Goal: Book appointment/travel/reservation

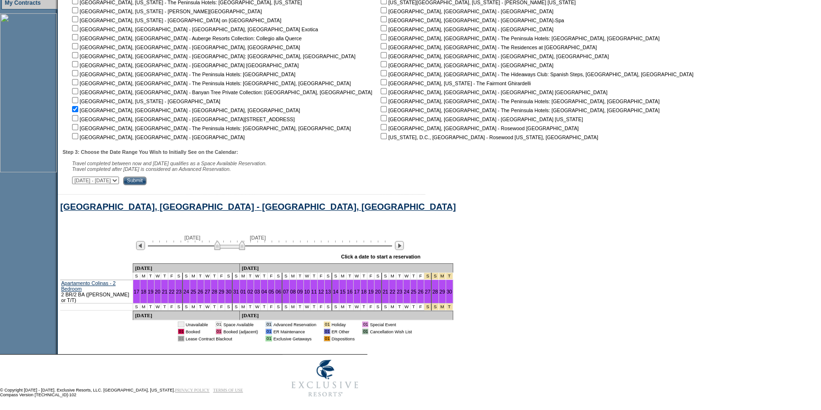
scroll to position [288, 0]
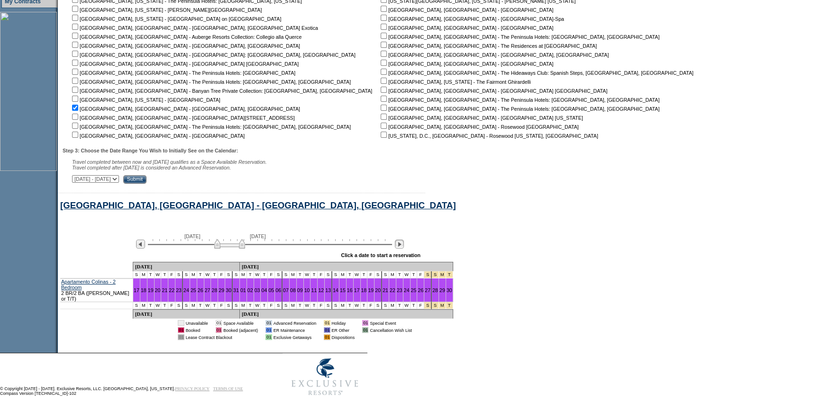
click at [403, 249] on img at bounding box center [399, 244] width 9 height 9
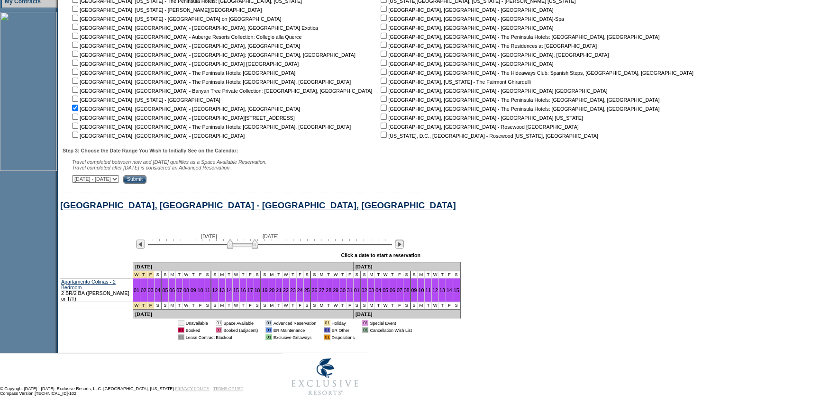
click at [403, 249] on img at bounding box center [399, 244] width 9 height 9
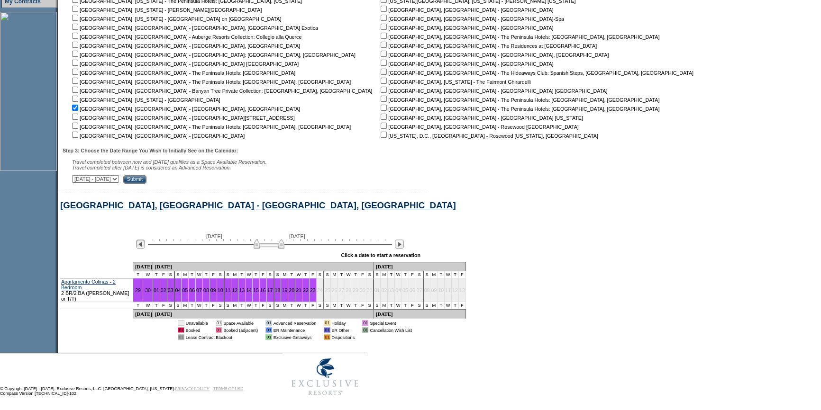
click at [145, 249] on img at bounding box center [140, 244] width 9 height 9
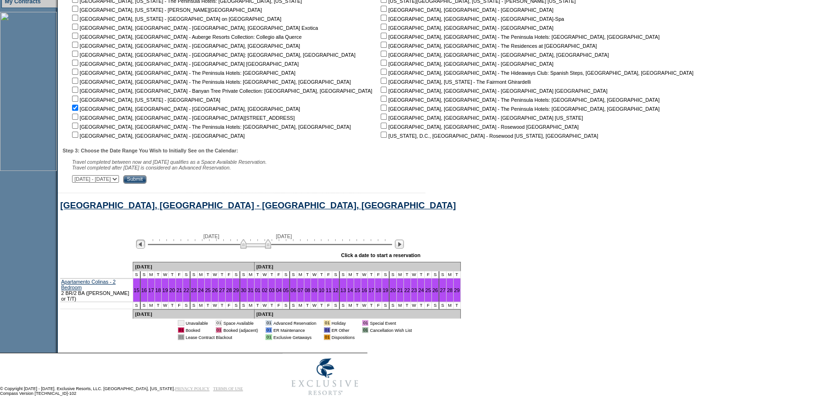
click at [145, 249] on img at bounding box center [140, 244] width 9 height 9
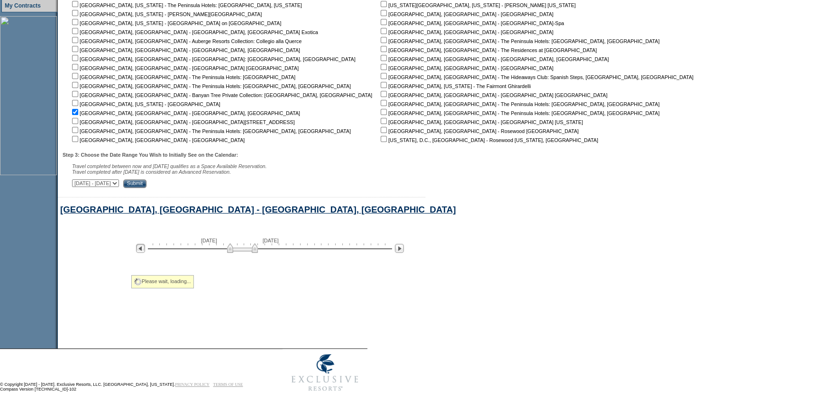
click at [145, 249] on img at bounding box center [140, 248] width 9 height 9
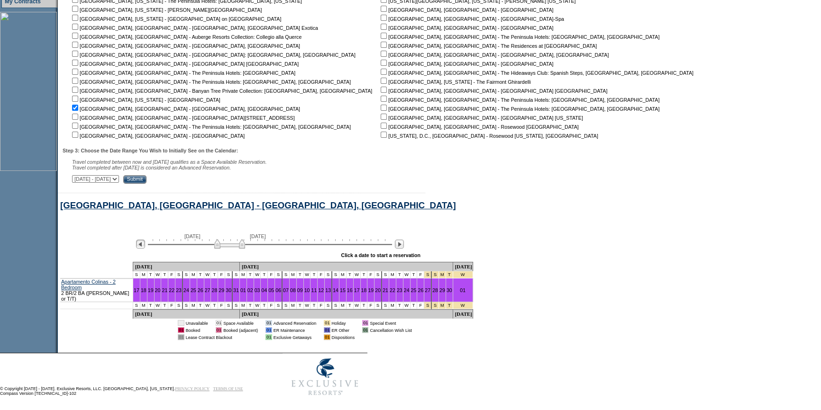
click at [145, 249] on img at bounding box center [140, 244] width 9 height 9
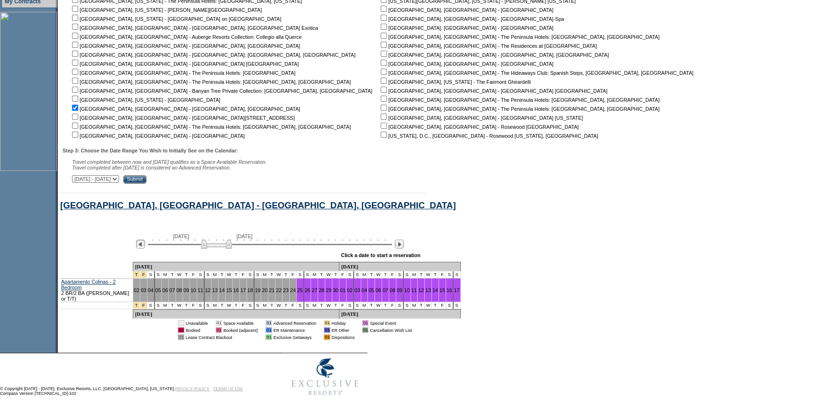
click at [145, 249] on img at bounding box center [140, 244] width 9 height 9
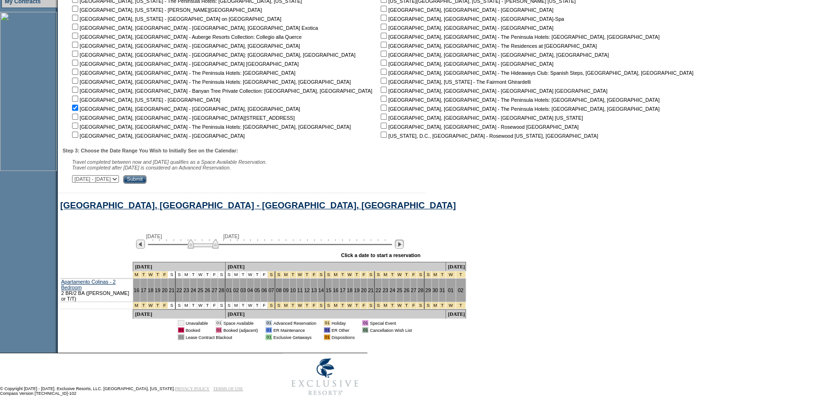
click at [404, 249] on img at bounding box center [399, 244] width 9 height 9
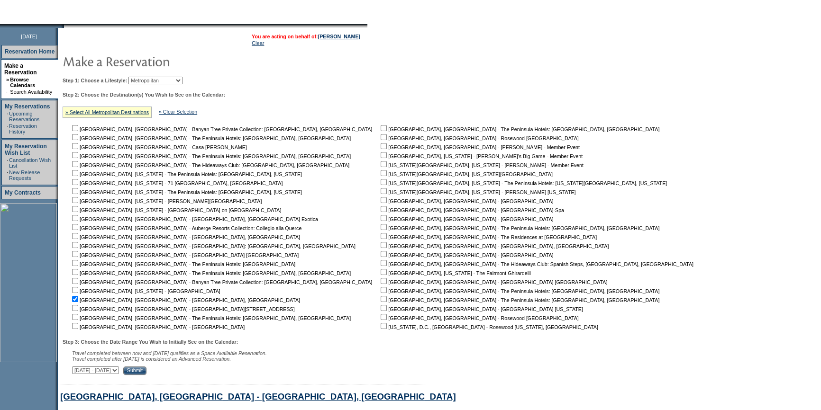
scroll to position [73, 0]
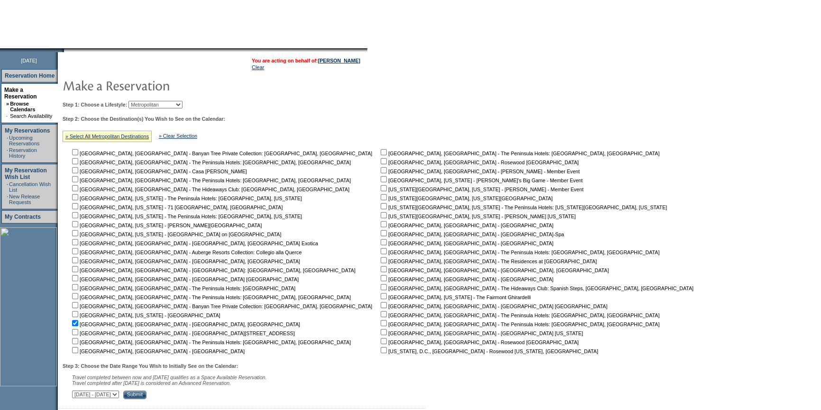
click at [156, 104] on select "Beach Leisure Metropolitan Mountain OIAL for Adventure OIAL for Couples OIAL fo…" at bounding box center [155, 105] width 54 height 8
select select "Beach"
click at [145, 101] on select "Beach Leisure Metropolitan Mountain OIAL for Adventure OIAL for Couples OIAL fo…" at bounding box center [155, 105] width 54 height 8
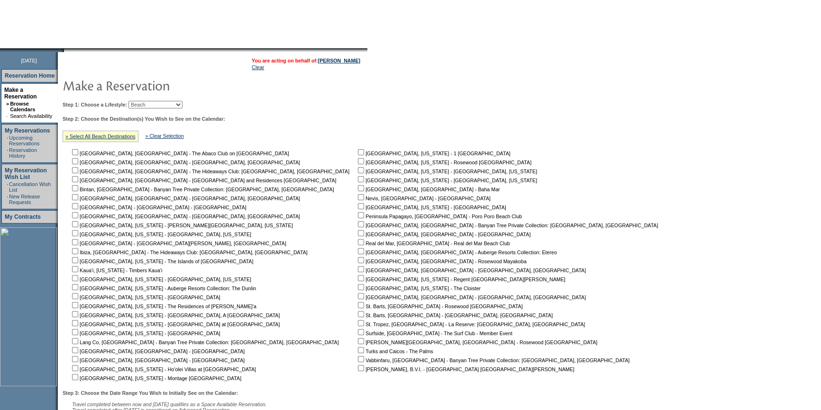
click at [78, 172] on input "checkbox" at bounding box center [75, 170] width 6 height 6
checkbox input "true"
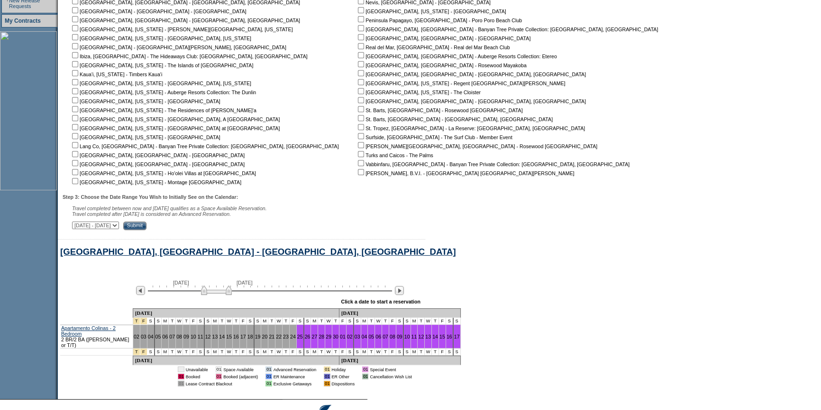
scroll to position [315, 0]
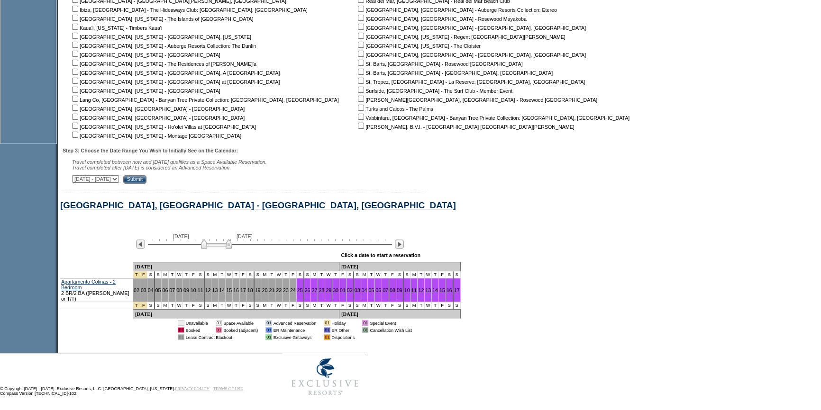
click at [146, 183] on input "Submit" at bounding box center [134, 179] width 23 height 9
